Goal: Transaction & Acquisition: Obtain resource

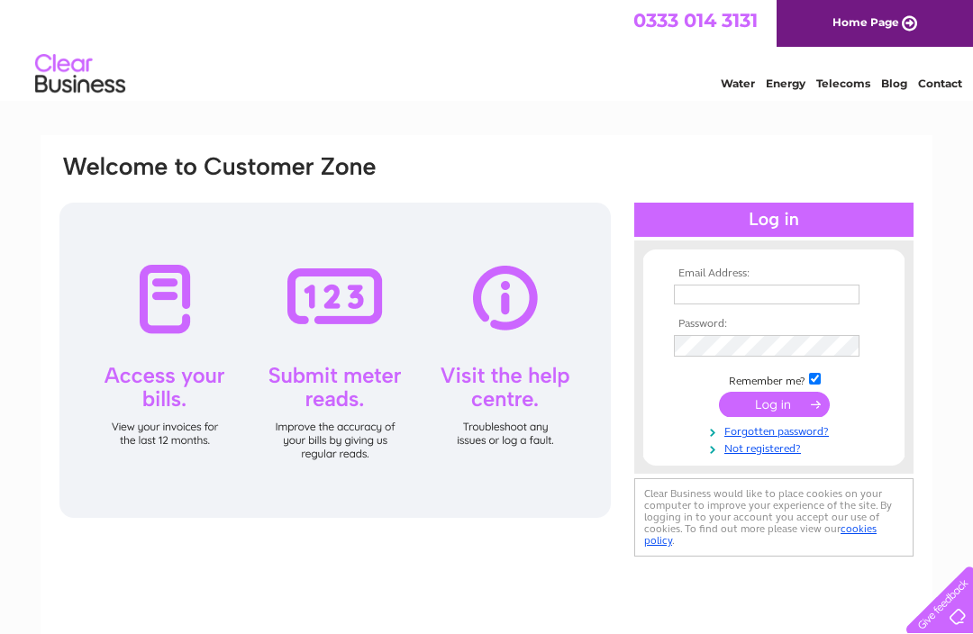
click at [697, 295] on input "text" at bounding box center [767, 295] width 186 height 20
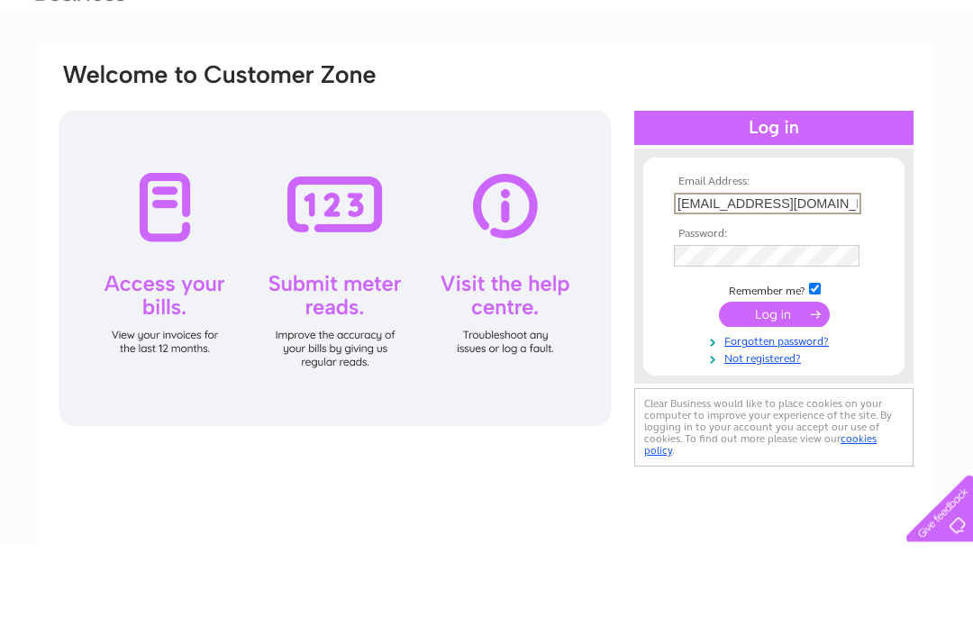
type input "susanlister@hotmail.co.uk"
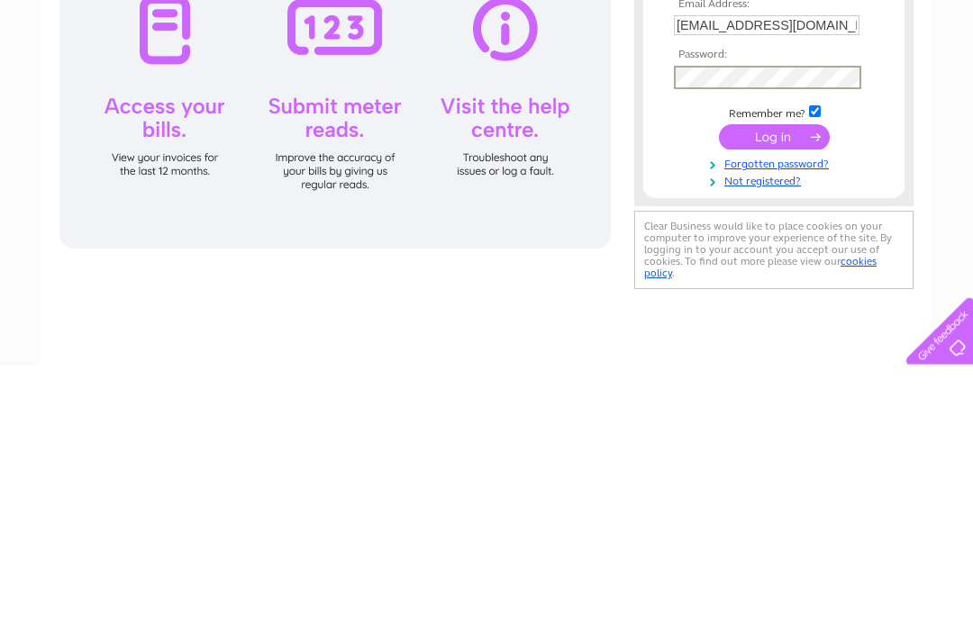
click at [775, 394] on input "submit" at bounding box center [774, 406] width 111 height 25
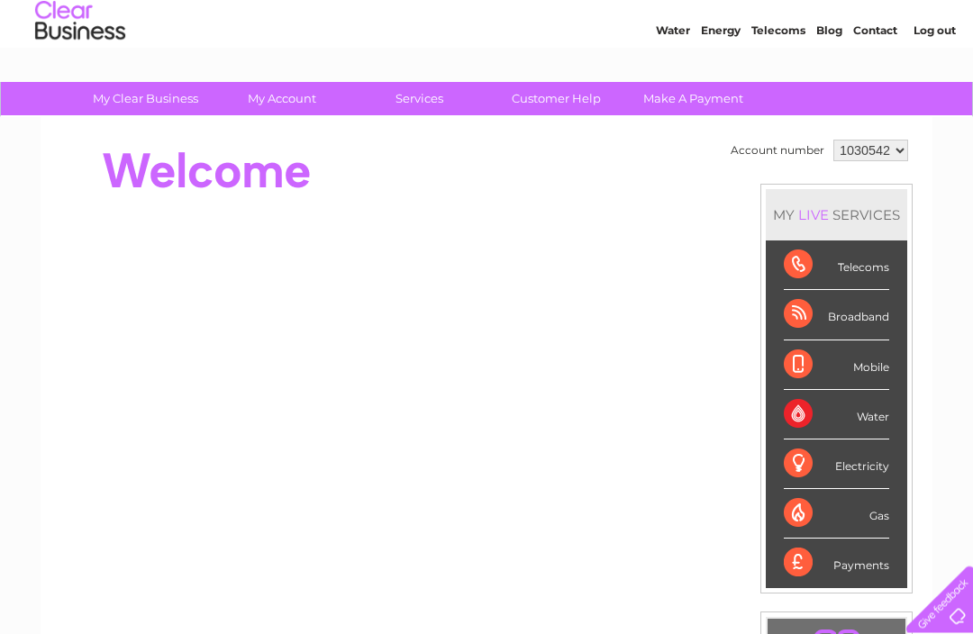
scroll to position [53, 0]
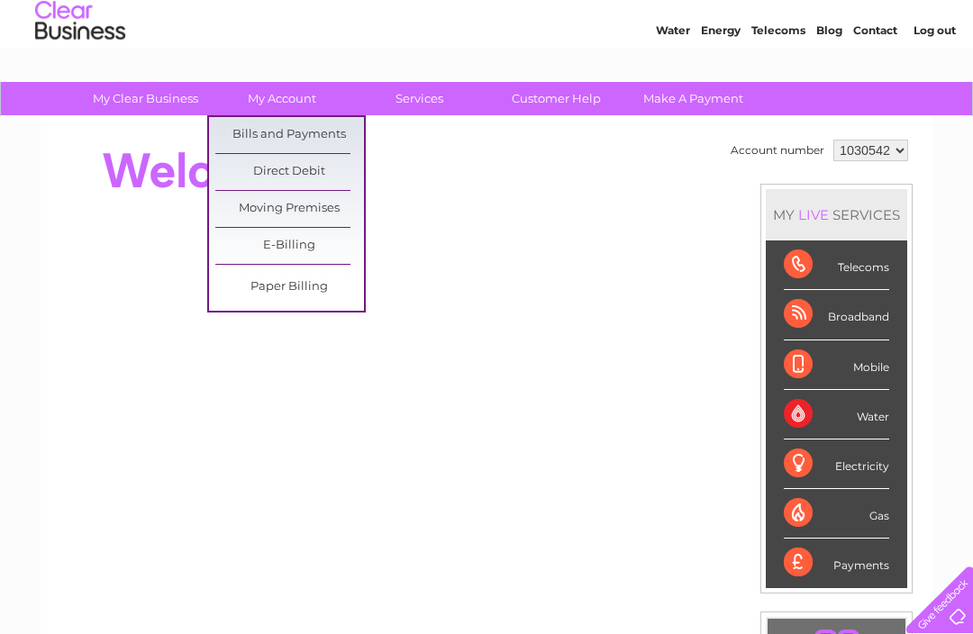
click at [294, 131] on link "Bills and Payments" at bounding box center [289, 135] width 149 height 36
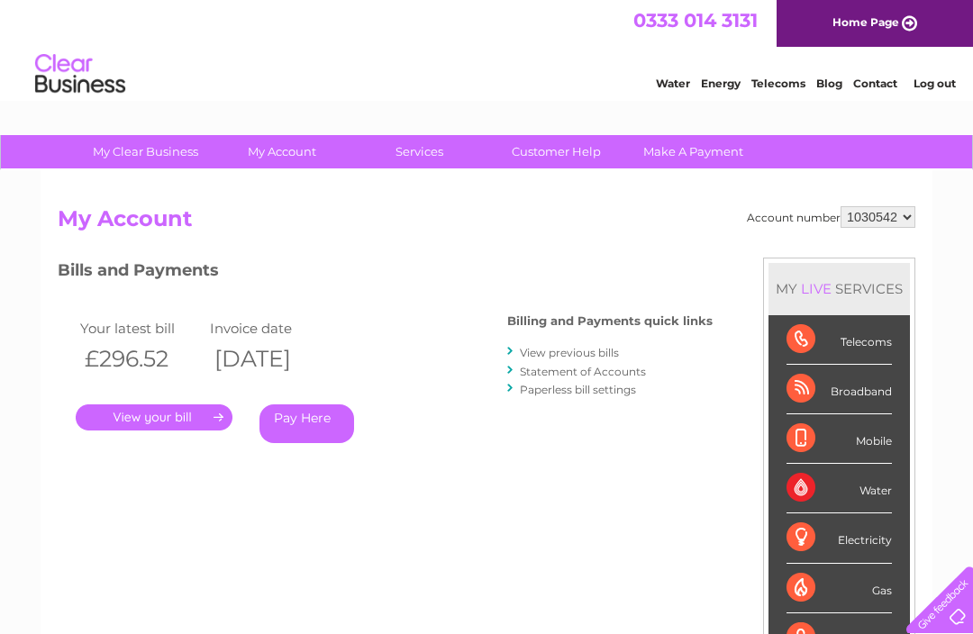
click at [561, 346] on link "View previous bills" at bounding box center [569, 353] width 99 height 14
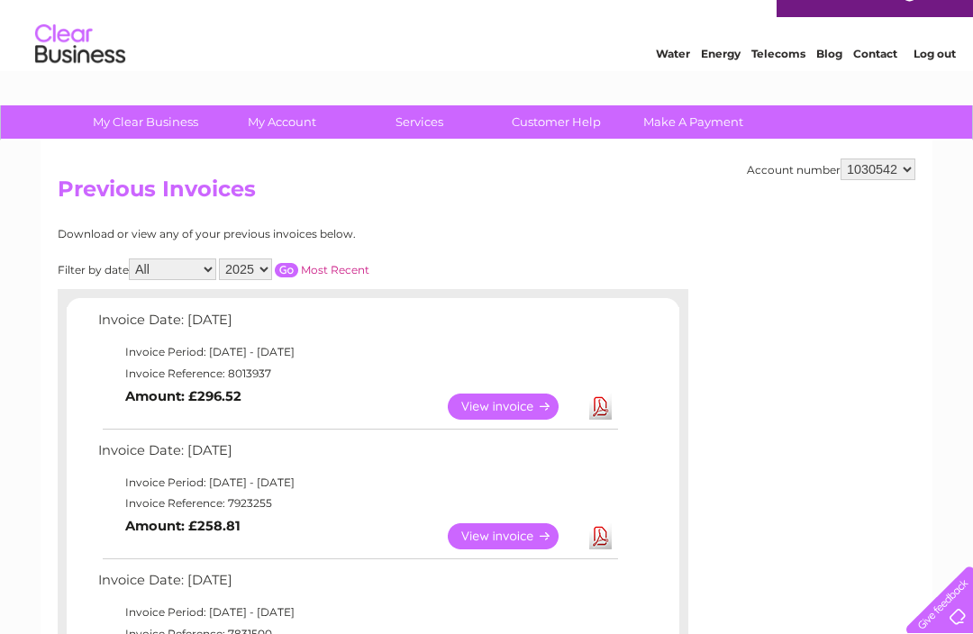
scroll to position [31, 0]
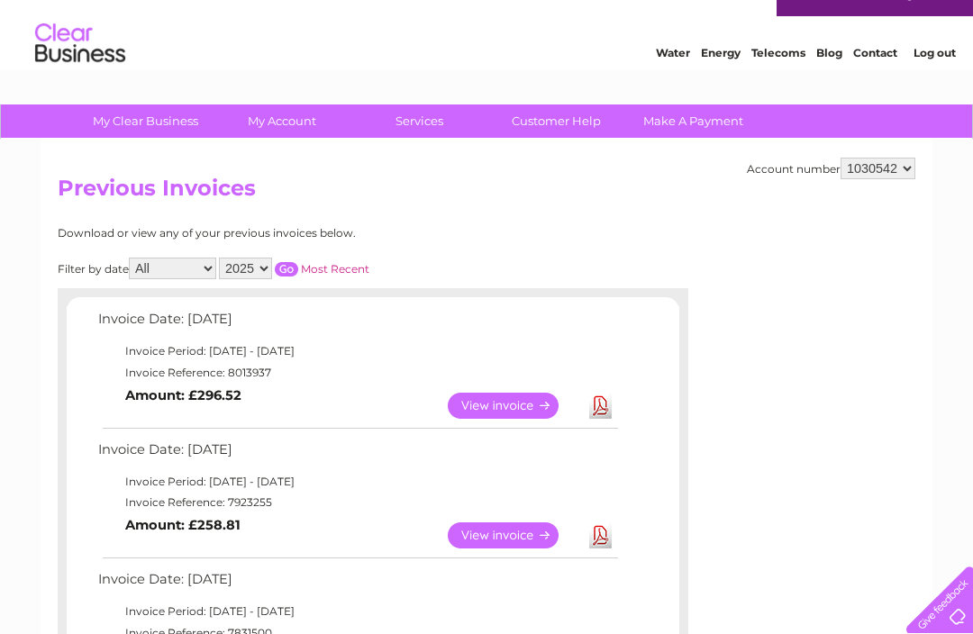
click at [506, 405] on link "View" at bounding box center [514, 406] width 132 height 26
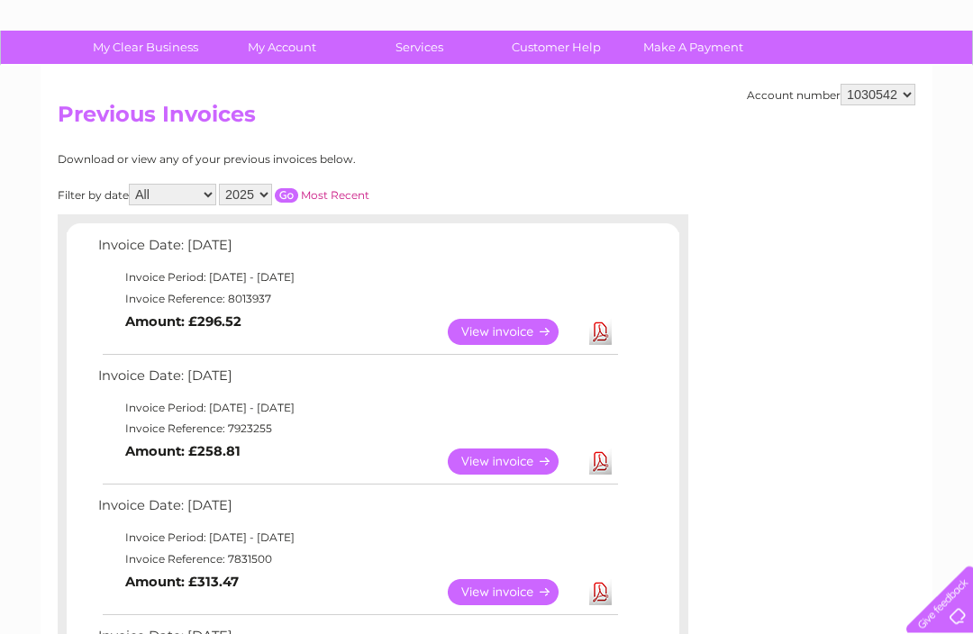
scroll to position [123, 0]
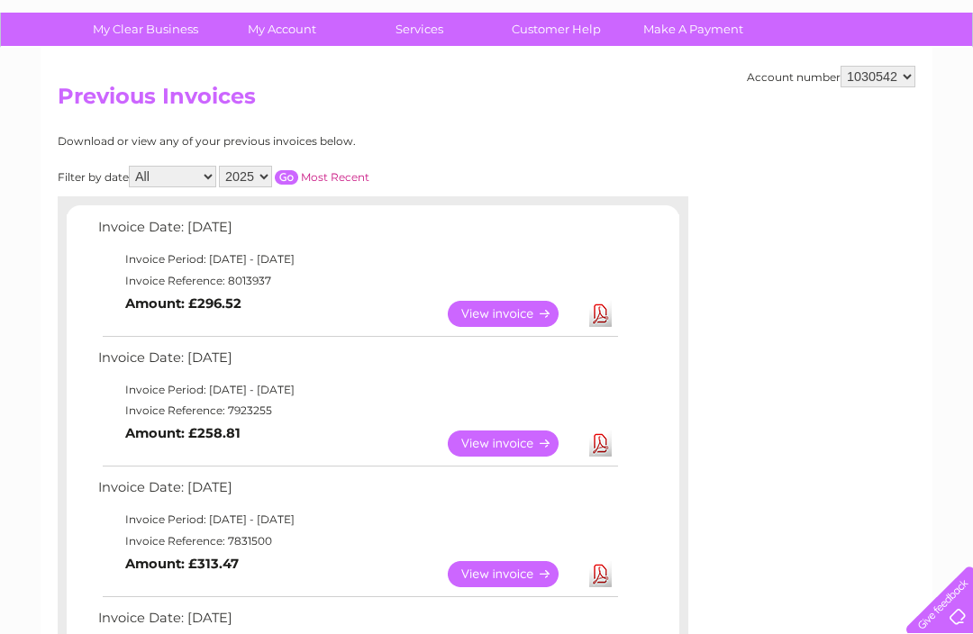
click at [503, 446] on link "View" at bounding box center [514, 444] width 132 height 26
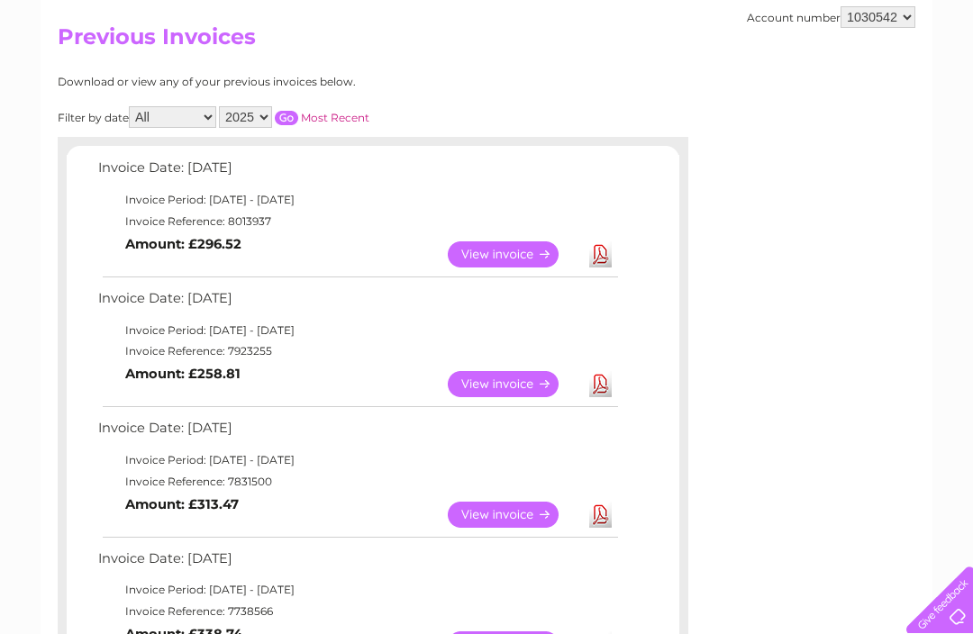
click at [599, 259] on link "Download" at bounding box center [600, 255] width 23 height 26
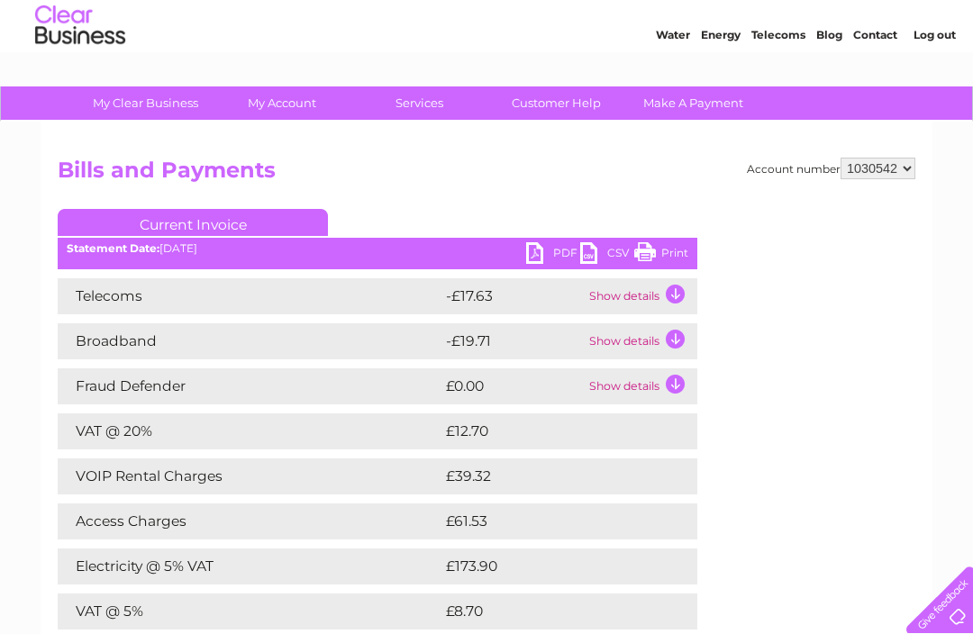
scroll to position [50, 0]
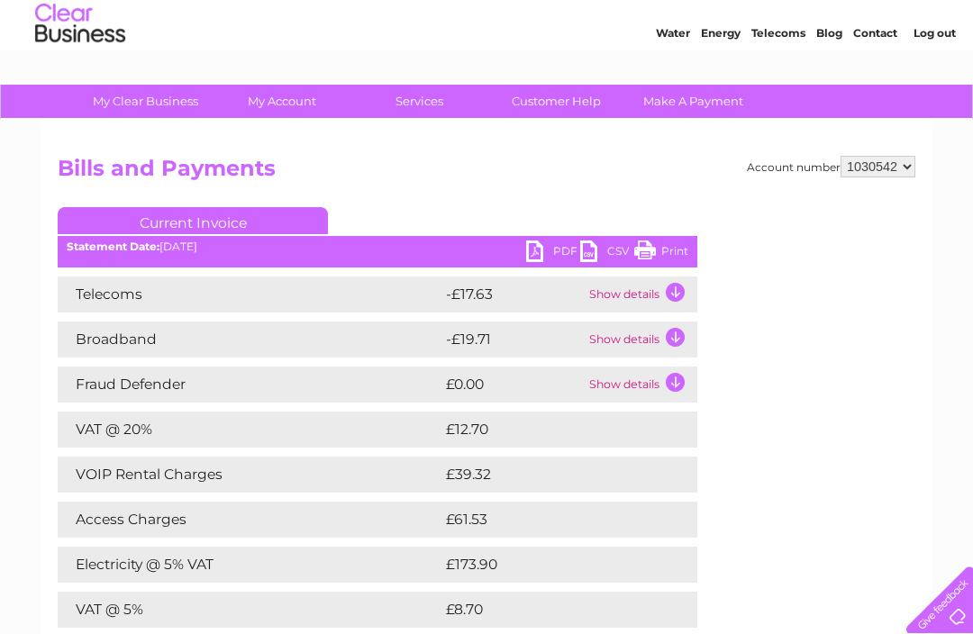
click at [843, 458] on div "Account number 1030542 Bills and Payments Current Invoice PDF CSV Print" at bounding box center [487, 431] width 858 height 551
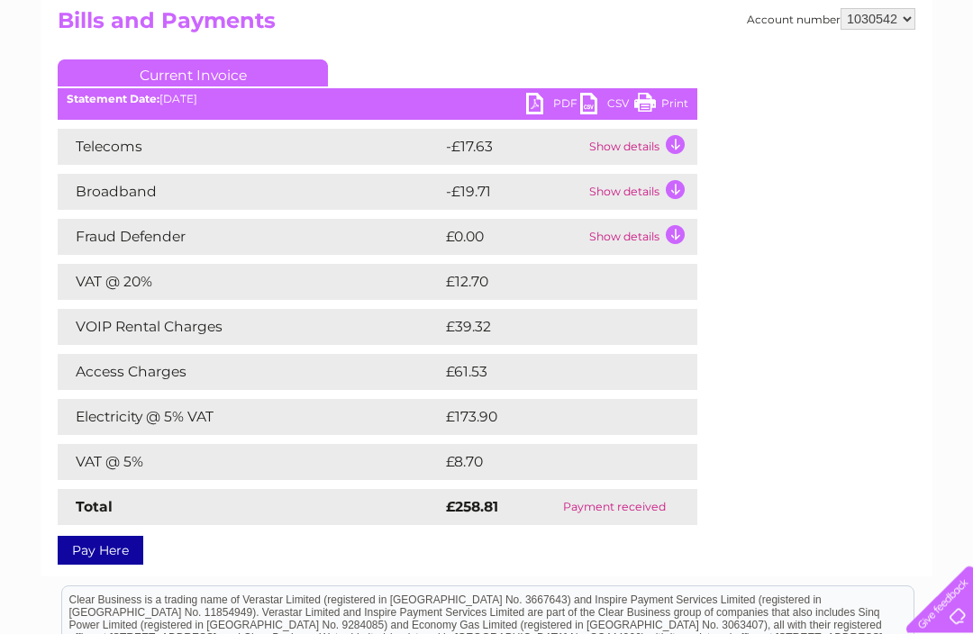
scroll to position [196, 0]
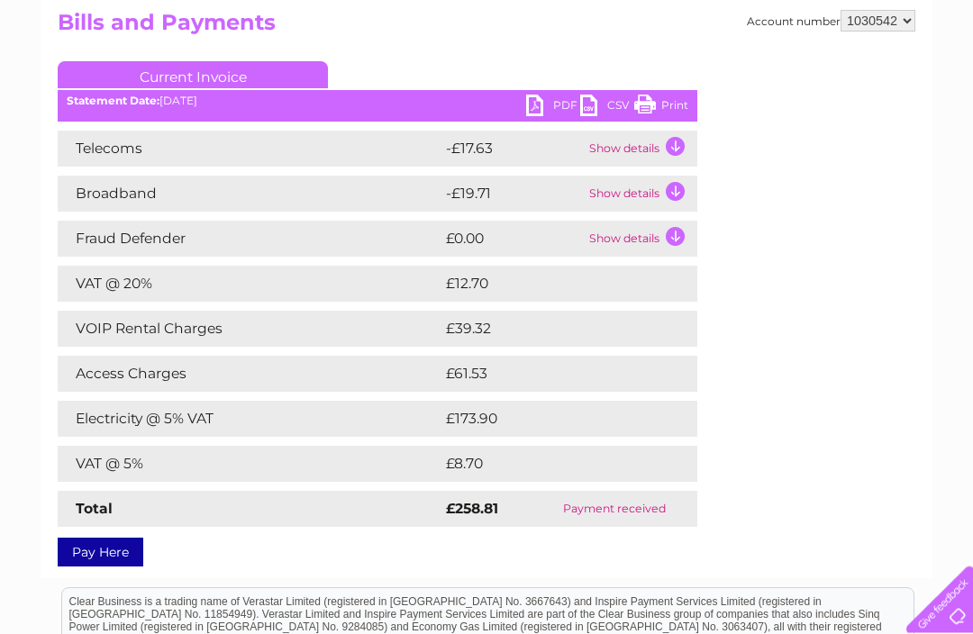
click at [814, 413] on div "Account number 1030542 Bills and Payments Current Invoice PDF CSV Print" at bounding box center [487, 286] width 858 height 551
click at [538, 108] on link "PDF" at bounding box center [553, 109] width 54 height 26
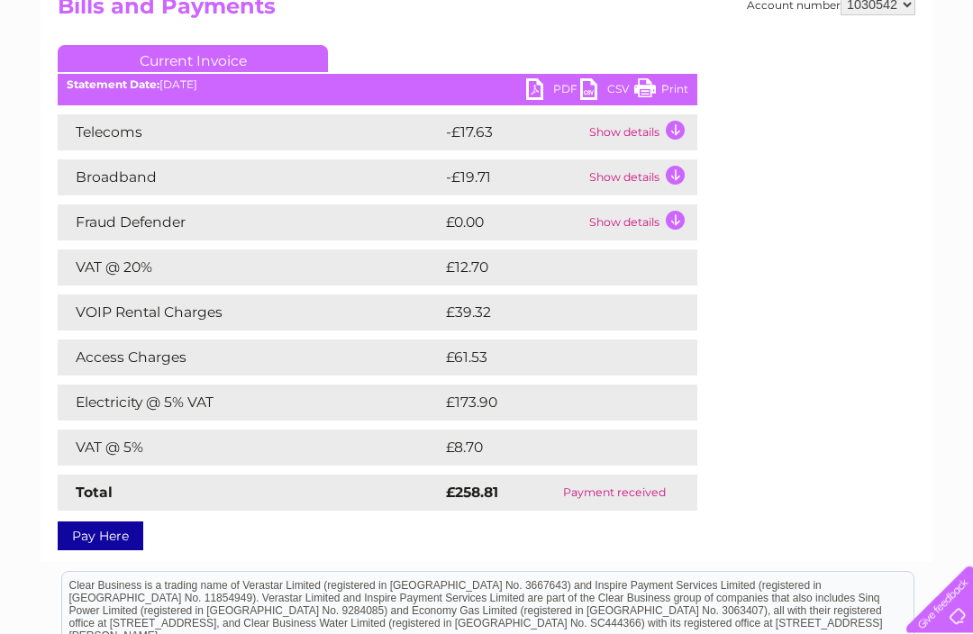
scroll to position [208, 0]
